Goal: Ask a question: Seek information or help from site administrators or community

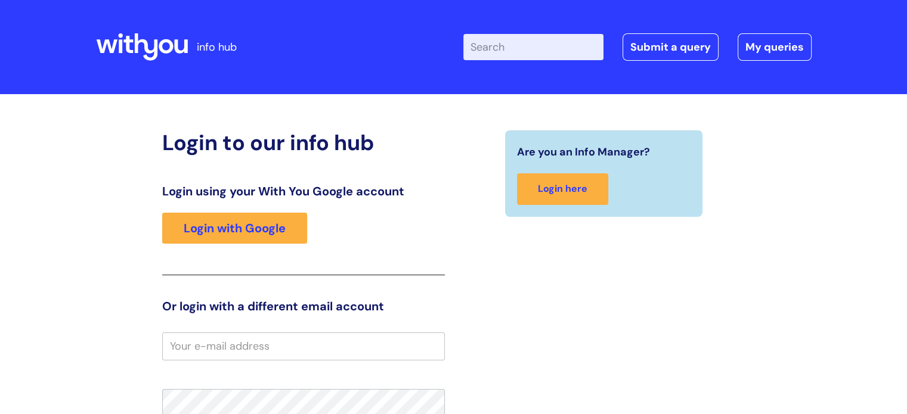
click at [292, 212] on div "Login using your With You Google account Login with Google" at bounding box center [303, 229] width 283 height 91
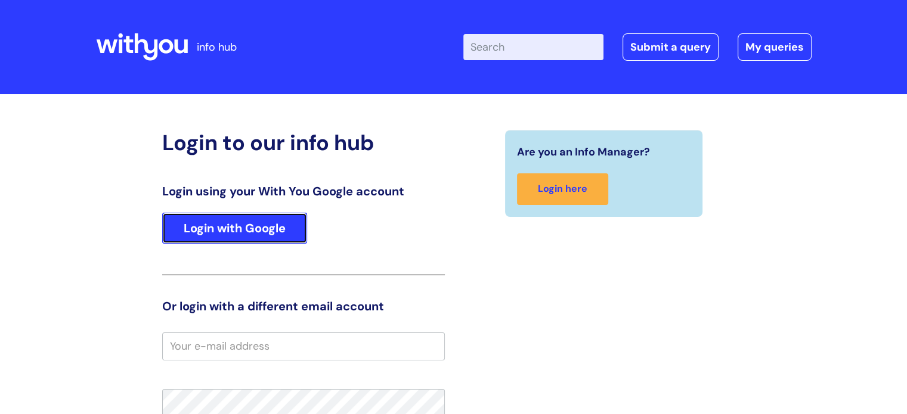
click at [267, 223] on link "Login with Google" at bounding box center [234, 228] width 145 height 31
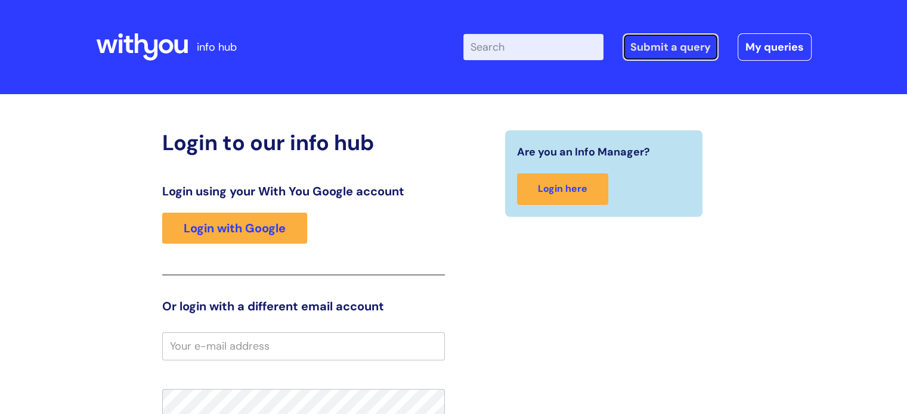
click at [690, 47] on link "Submit a query" at bounding box center [671, 46] width 96 height 27
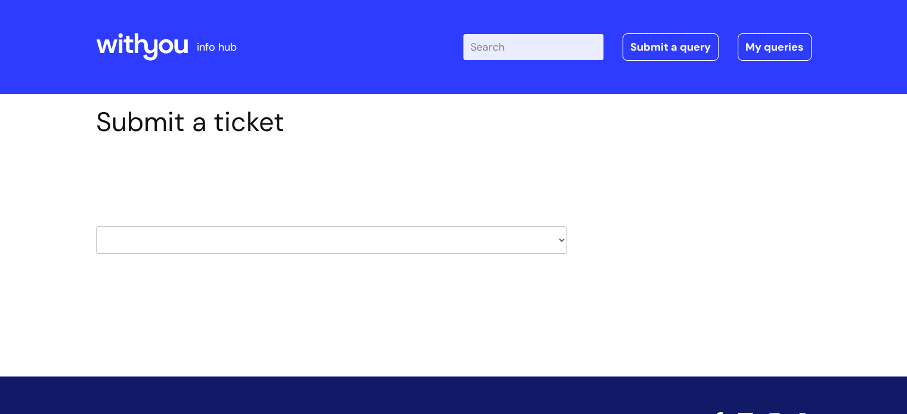
click at [281, 242] on select "HR / People IT and Support Clinical Drug Alerts Finance Accounts Data Support T…" at bounding box center [331, 240] width 471 height 27
select select "it_and_support"
click at [96, 227] on select "HR / People IT and Support Clinical Drug Alerts Finance Accounts Data Support T…" at bounding box center [331, 240] width 471 height 27
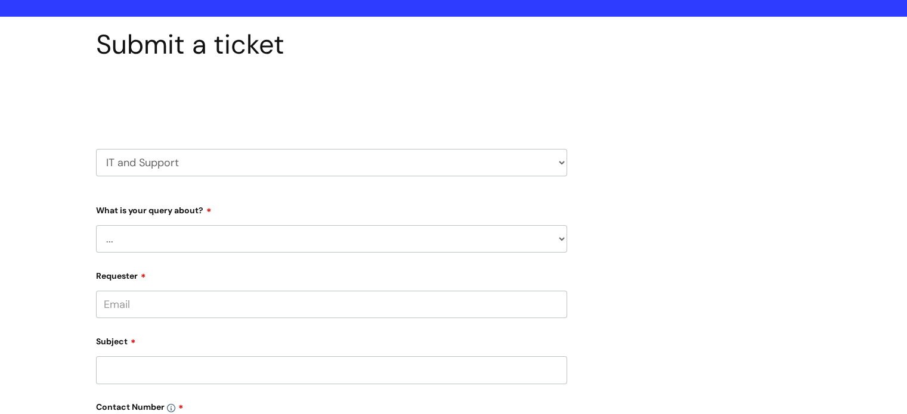
scroll to position [98, 0]
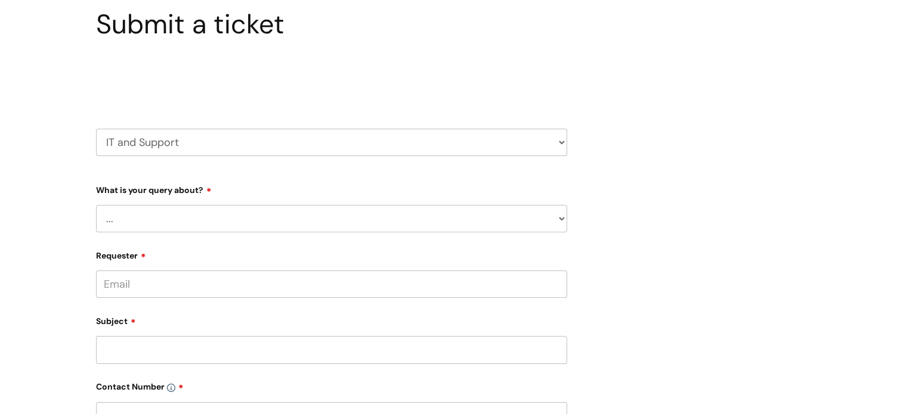
click at [205, 208] on select "... Mobile Phone Reset & MFA Accounts, Starters and Leavers IT Hardware issue I…" at bounding box center [331, 218] width 471 height 27
select select "System/software"
click at [96, 205] on select "... Mobile Phone Reset & MFA Accounts, Starters and Leavers IT Hardware issue I…" at bounding box center [331, 218] width 471 height 27
click at [228, 283] on select "... Halo PCMIS Iaptus NHS Email CJSM Email Mitel Another System Google (Workspa…" at bounding box center [337, 280] width 462 height 27
select select "Google (Workspace)"
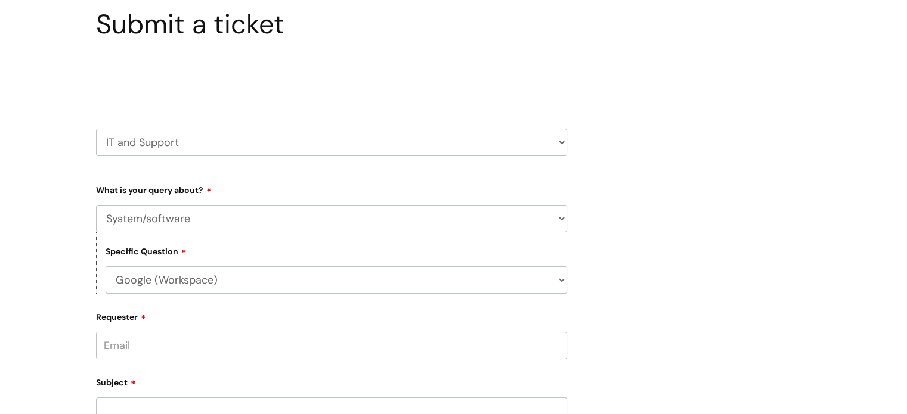
click at [106, 267] on select "... Halo PCMIS Iaptus NHS Email CJSM Email Mitel Another System Google (Workspa…" at bounding box center [337, 280] width 462 height 27
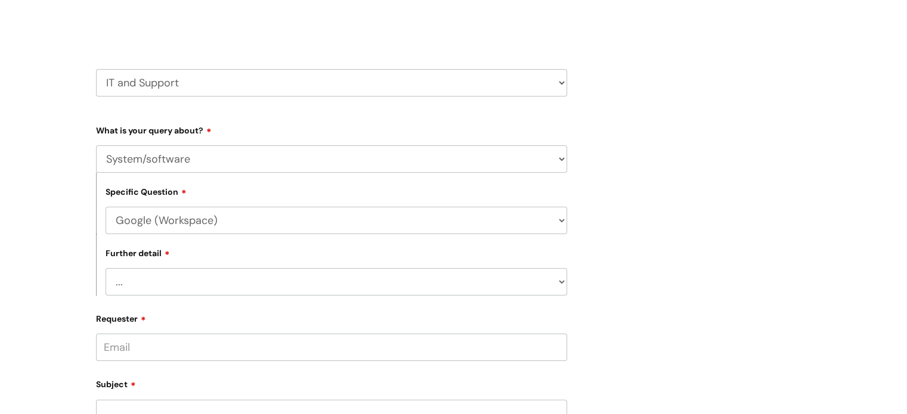
click at [200, 287] on select "... I’d like to add/remove user(s) to a shared email inbox I’d like to add/remo…" at bounding box center [337, 281] width 462 height 27
click at [249, 329] on div "Requester" at bounding box center [331, 335] width 471 height 53
click at [229, 160] on select "... Mobile Phone Reset & MFA Accounts, Starters and Leavers IT Hardware issue I…" at bounding box center [331, 159] width 471 height 27
select select "I need help logging in"
click at [96, 146] on select "... Mobile Phone Reset & MFA Accounts, Starters and Leavers IT Hardware issue I…" at bounding box center [331, 159] width 471 height 27
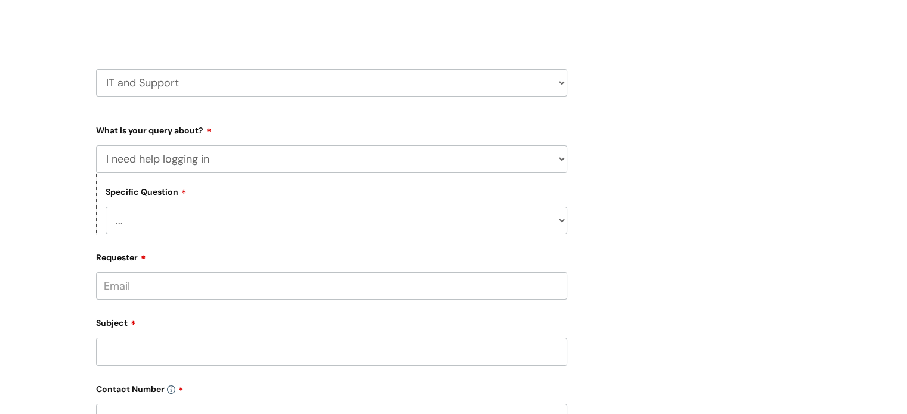
drag, startPoint x: 224, startPoint y: 221, endPoint x: 225, endPoint y: 212, distance: 9.0
click at [224, 218] on select "... I need help logging into my laptop/chromebook I need access or help logging…" at bounding box center [337, 220] width 462 height 27
select select "I need access or help logging into a system, including Single Sign On"
click at [106, 207] on select "... I need help logging into my laptop/chromebook I need access or help logging…" at bounding box center [337, 220] width 462 height 27
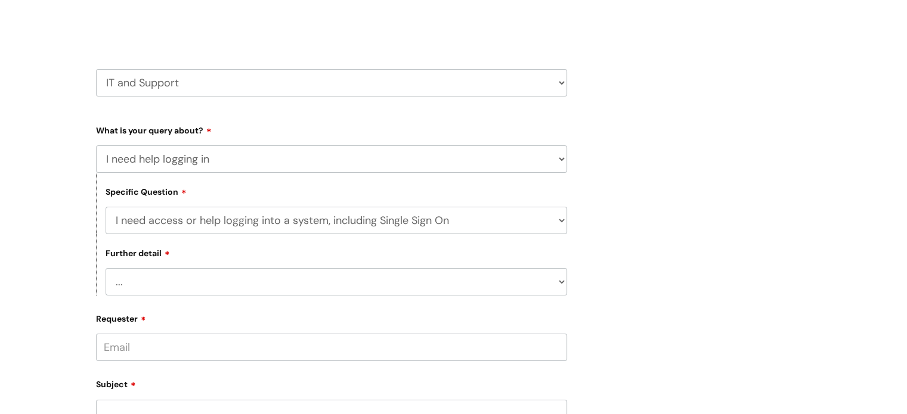
click at [244, 278] on select "... Nebula Halo IT Portal PCMIS Ulysses iTrent CJSM NHS email Summary Care Reco…" at bounding box center [337, 281] width 462 height 27
select select "Nebula"
click at [106, 268] on select "... Nebula Halo IT Portal PCMIS Ulysses iTrent CJSM NHS email Summary Care Reco…" at bounding box center [337, 281] width 462 height 27
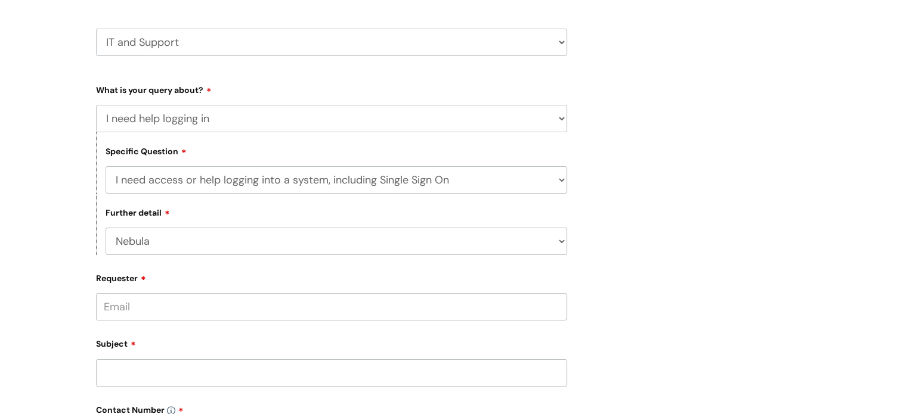
scroll to position [217, 0]
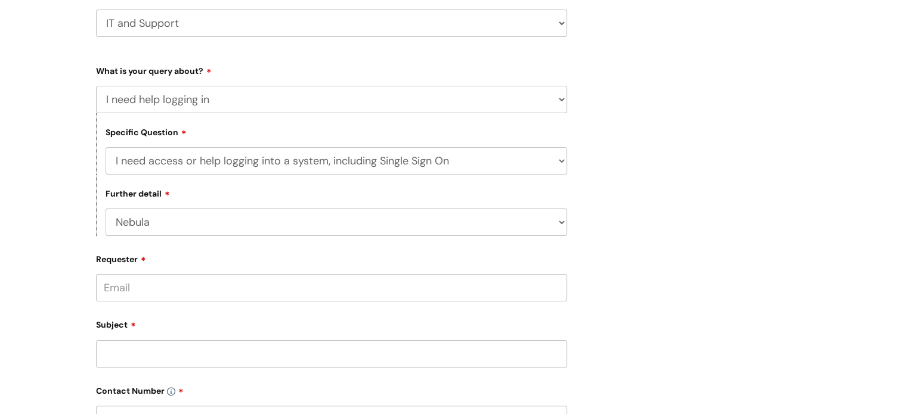
click at [204, 286] on input "Requester" at bounding box center [331, 287] width 471 height 27
type input "marcia.mackie@wearewithyou.org.uk"
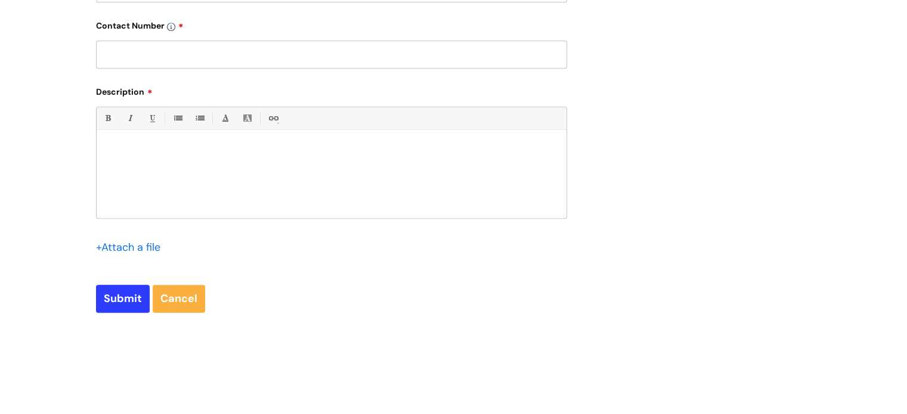
scroll to position [656, 0]
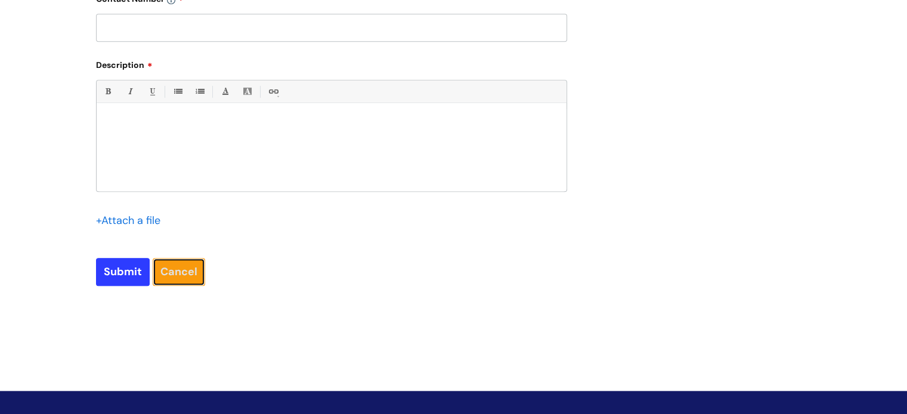
click at [190, 264] on link "Cancel" at bounding box center [179, 271] width 52 height 27
